Goal: Task Accomplishment & Management: Manage account settings

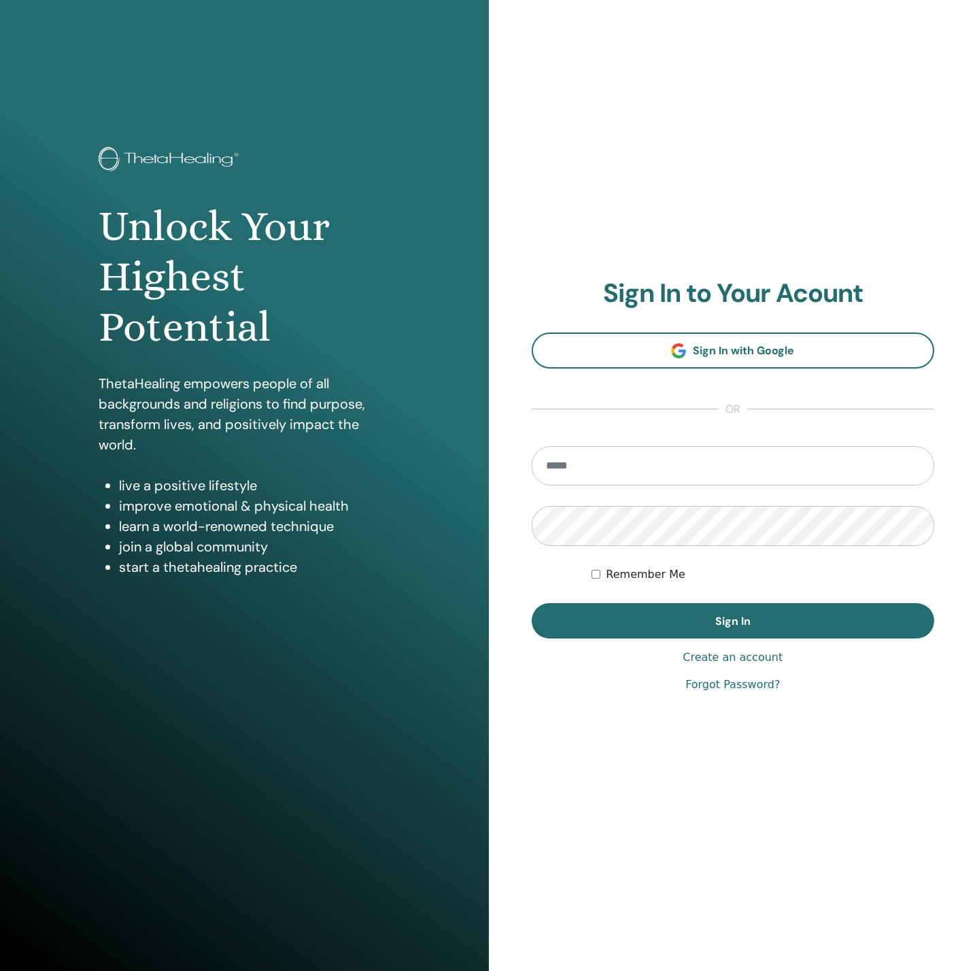
click at [437, 645] on div "Unlock Your Highest Potential ThetaHealing empowers people of all backgrounds a…" at bounding box center [244, 485] width 489 height 971
click at [692, 686] on link "Forgot Password?" at bounding box center [733, 685] width 95 height 16
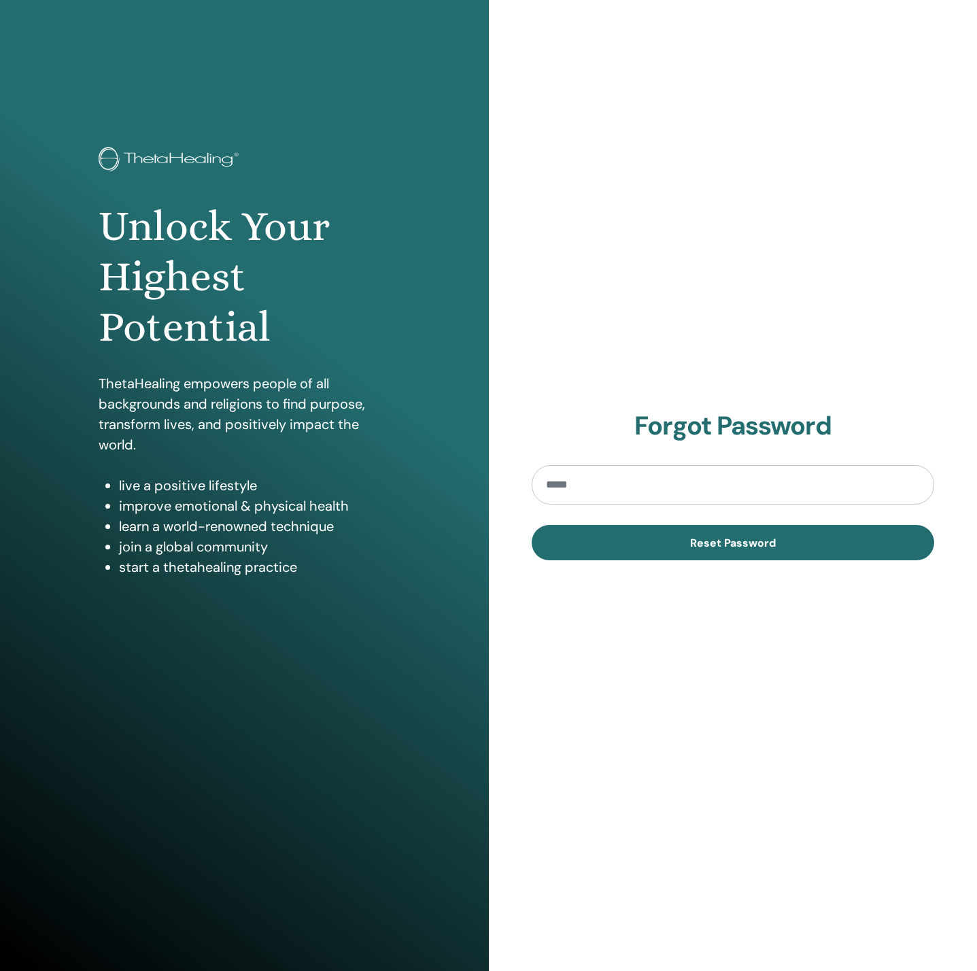
click at [656, 273] on div "Forgot Password Reset Password" at bounding box center [733, 485] width 489 height 971
click at [676, 492] on input "email" at bounding box center [733, 484] width 403 height 39
type input "**********"
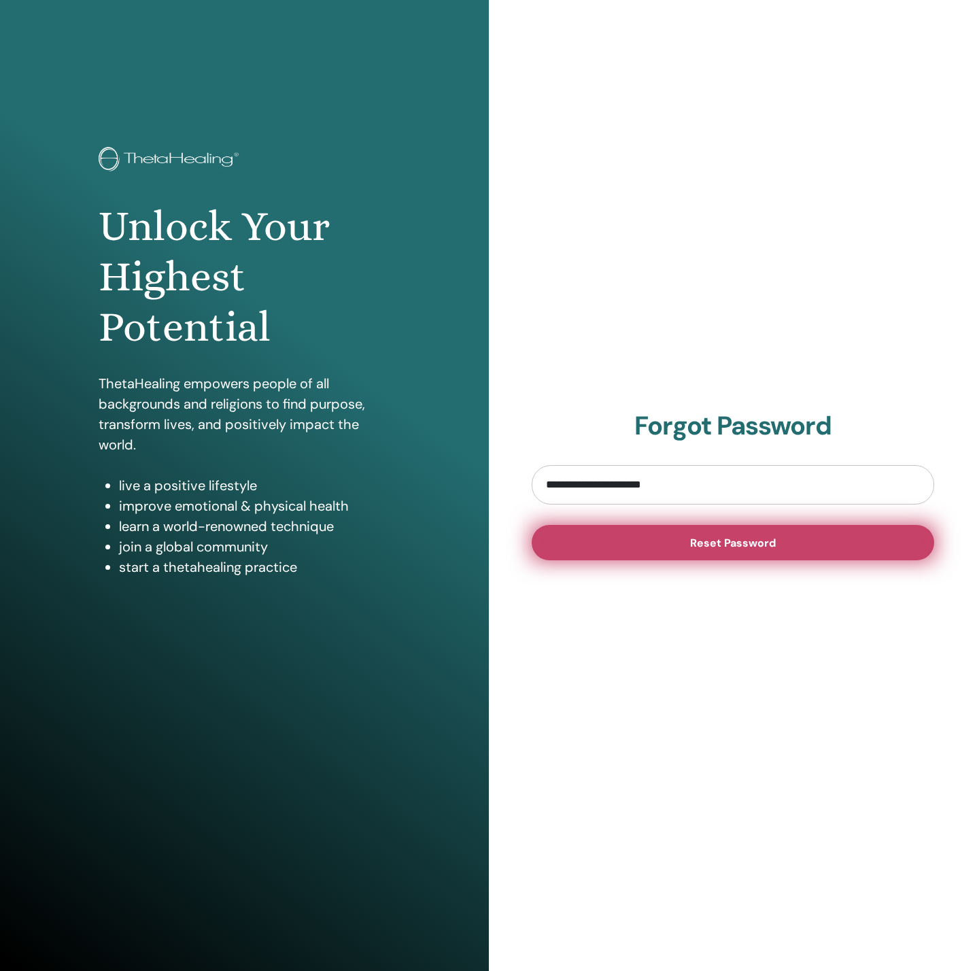
click at [631, 539] on button "Reset Password" at bounding box center [733, 542] width 403 height 35
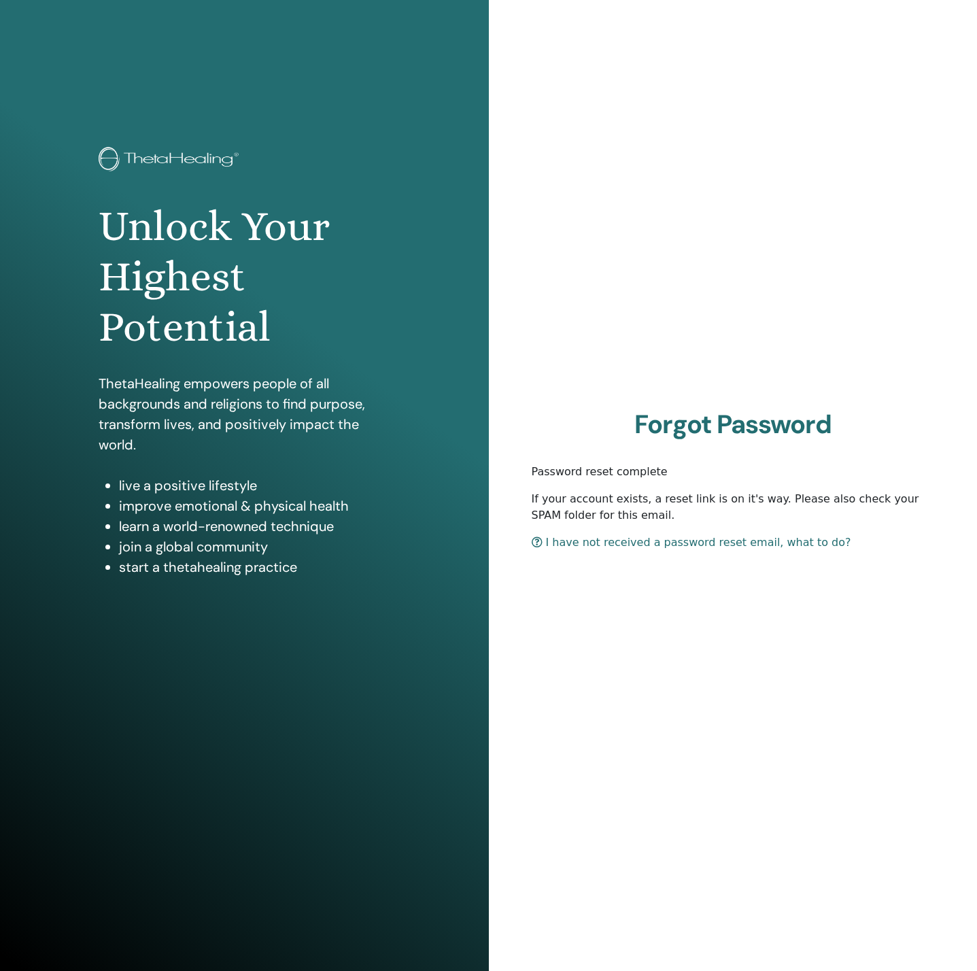
click at [645, 543] on link "I have not received a password reset email, what to do?" at bounding box center [692, 542] width 320 height 13
